Goal: Task Accomplishment & Management: Manage account settings

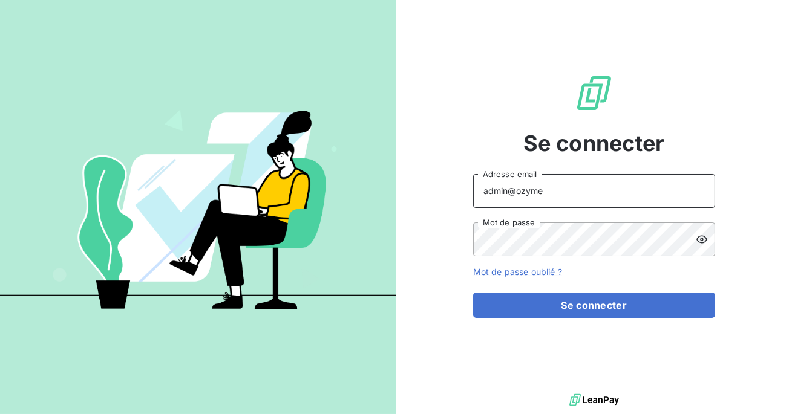
click at [562, 199] on input "admin@ozyme" at bounding box center [594, 191] width 242 height 34
type input "admin@sl2s"
click at [473, 293] on button "Se connecter" at bounding box center [594, 305] width 242 height 25
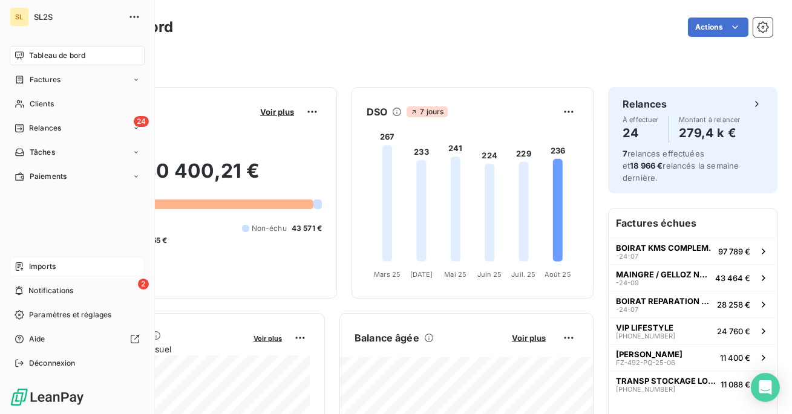
click at [65, 267] on div "Imports" at bounding box center [77, 266] width 135 height 19
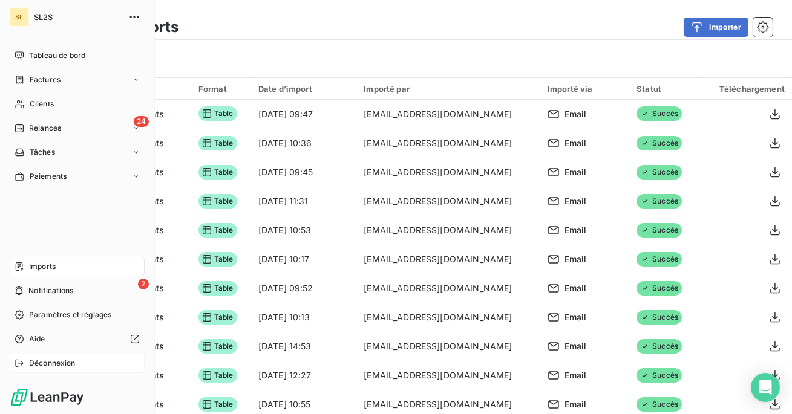
click at [18, 363] on icon at bounding box center [20, 364] width 10 height 10
